Goal: Task Accomplishment & Management: Use online tool/utility

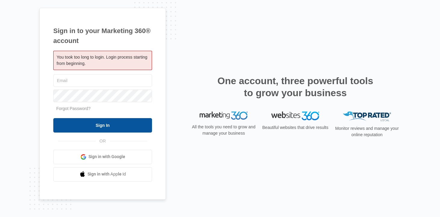
type input "[EMAIL_ADDRESS][DOMAIN_NAME]"
click at [98, 125] on input "Sign In" at bounding box center [102, 125] width 99 height 14
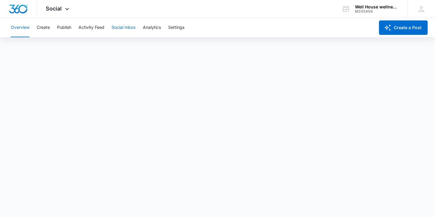
click at [125, 26] on button "Social Inbox" at bounding box center [124, 27] width 24 height 19
click at [22, 27] on button "Overview" at bounding box center [20, 27] width 19 height 19
click at [151, 27] on button "Analytics" at bounding box center [152, 27] width 18 height 19
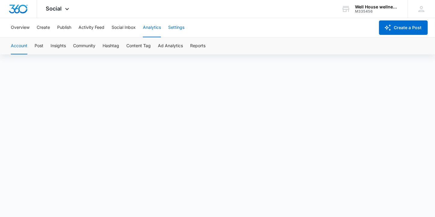
click at [177, 27] on button "Settings" at bounding box center [176, 27] width 16 height 19
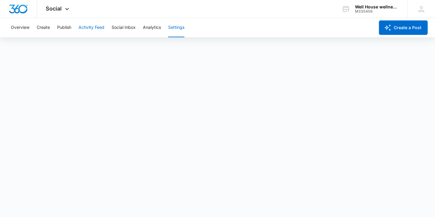
click at [89, 28] on button "Activity Feed" at bounding box center [92, 27] width 26 height 19
